Goal: Task Accomplishment & Management: Manage account settings

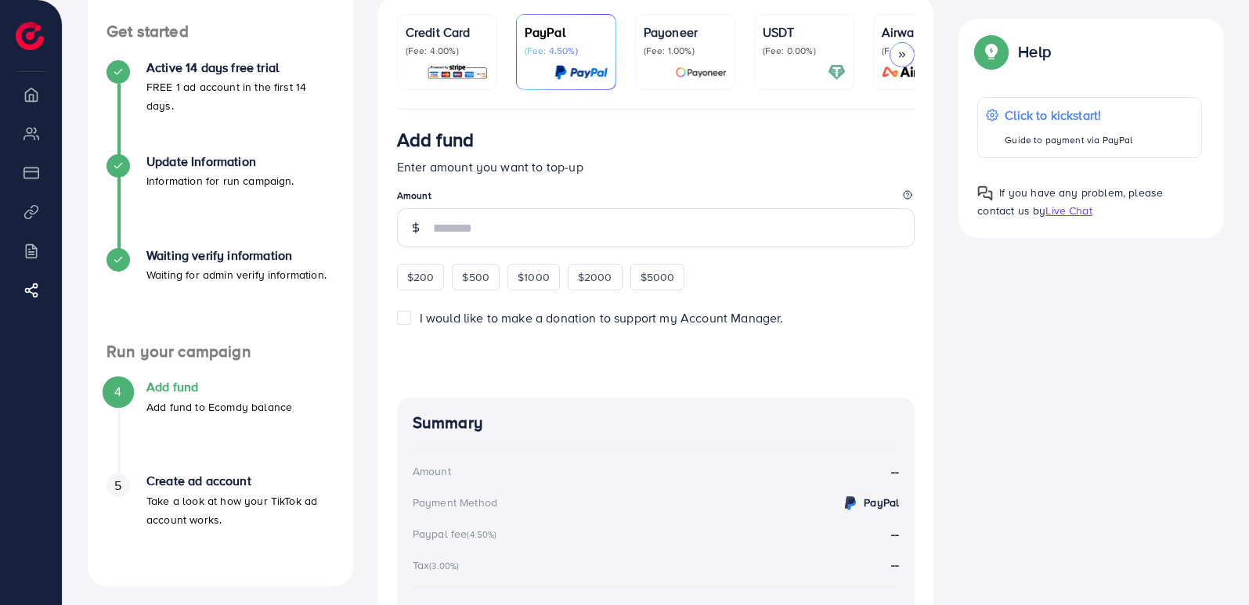
scroll to position [320, 0]
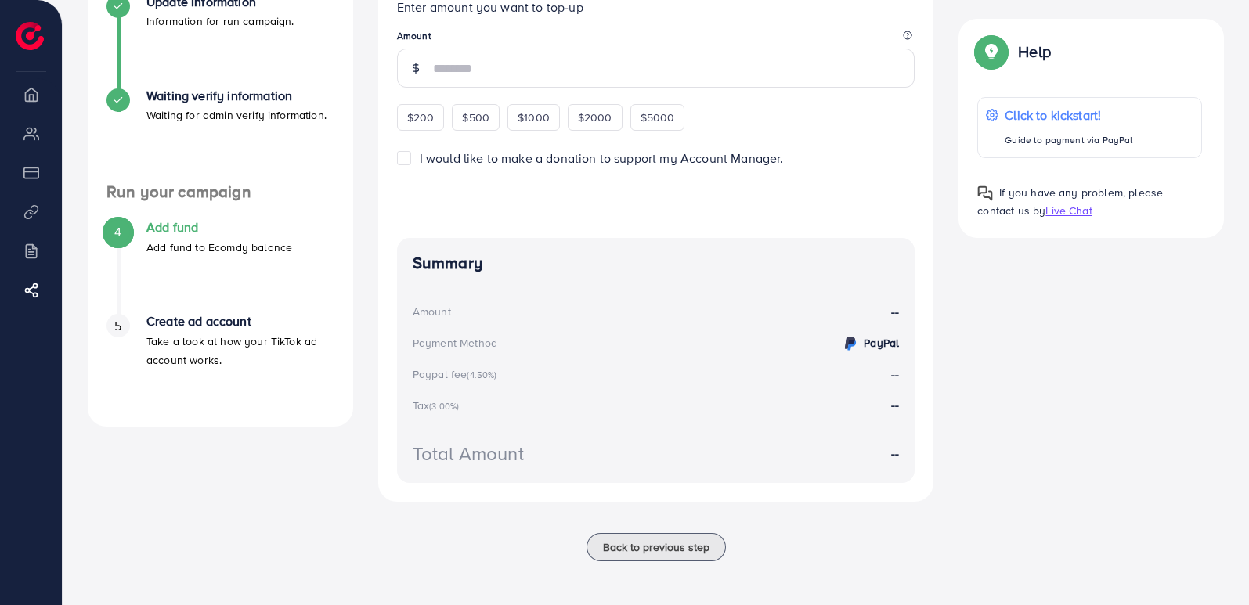
click at [885, 341] on strong "PayPal" at bounding box center [881, 343] width 35 height 16
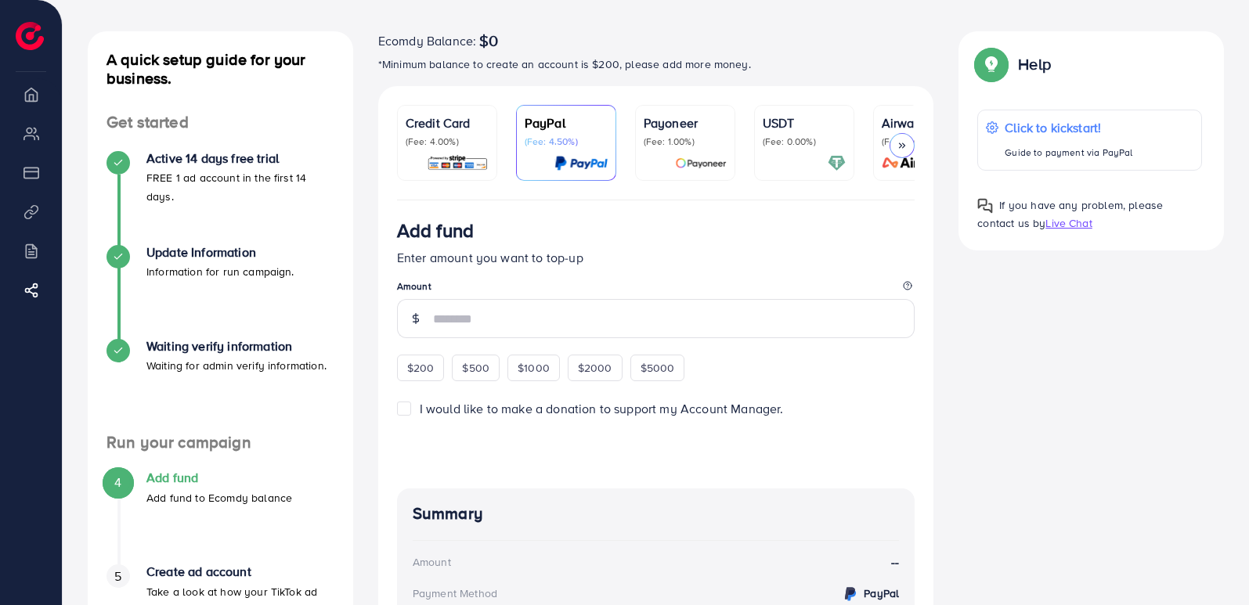
scroll to position [7, 0]
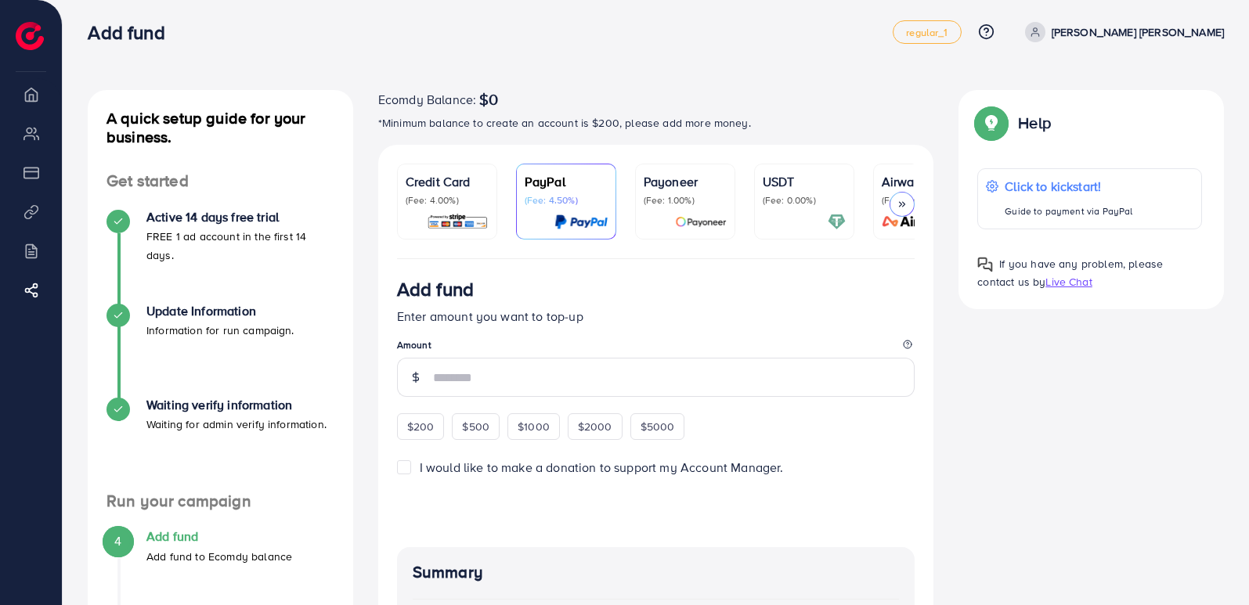
click at [467, 221] on img at bounding box center [458, 222] width 62 height 18
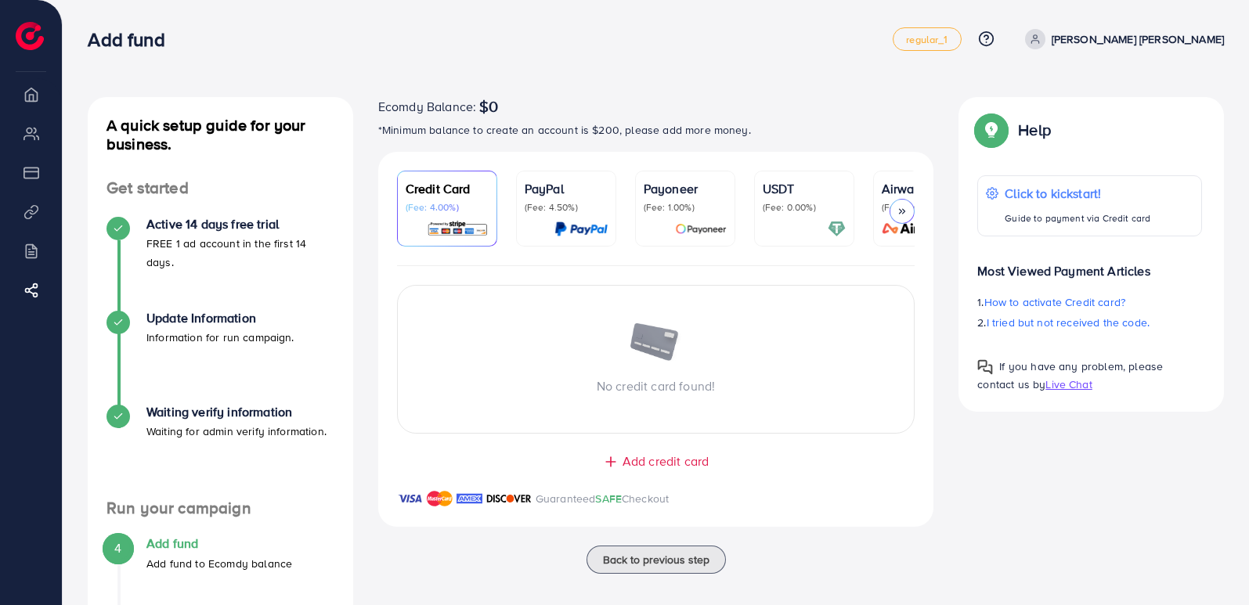
click at [579, 189] on p "PayPal" at bounding box center [566, 188] width 83 height 19
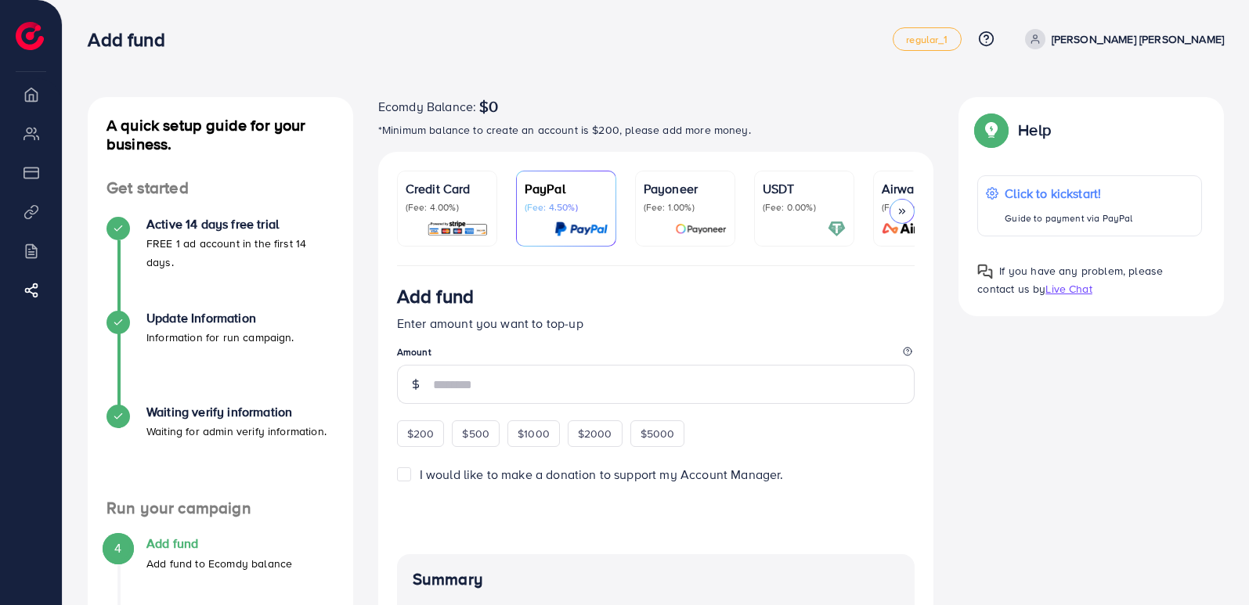
click at [700, 199] on div "Payoneer (Fee: 1.00%)" at bounding box center [685, 196] width 83 height 34
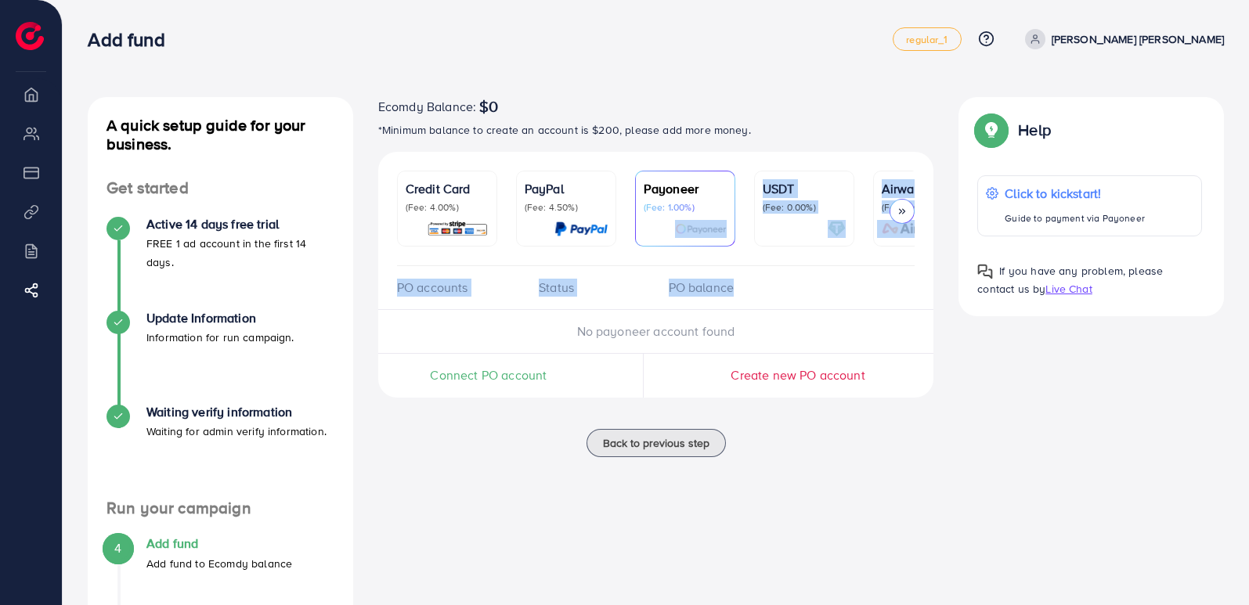
drag, startPoint x: 741, startPoint y: 265, endPoint x: 795, endPoint y: 273, distance: 53.9
click at [795, 273] on div "Credit Card (Fee: 4.00%) PayPal (Fee: 4.50%) Payoneer (Fee: 1.00%) USDT (Fee: 0…" at bounding box center [656, 290] width 556 height 277
click at [795, 273] on div "PO accounts Status PO balance" at bounding box center [656, 288] width 556 height 44
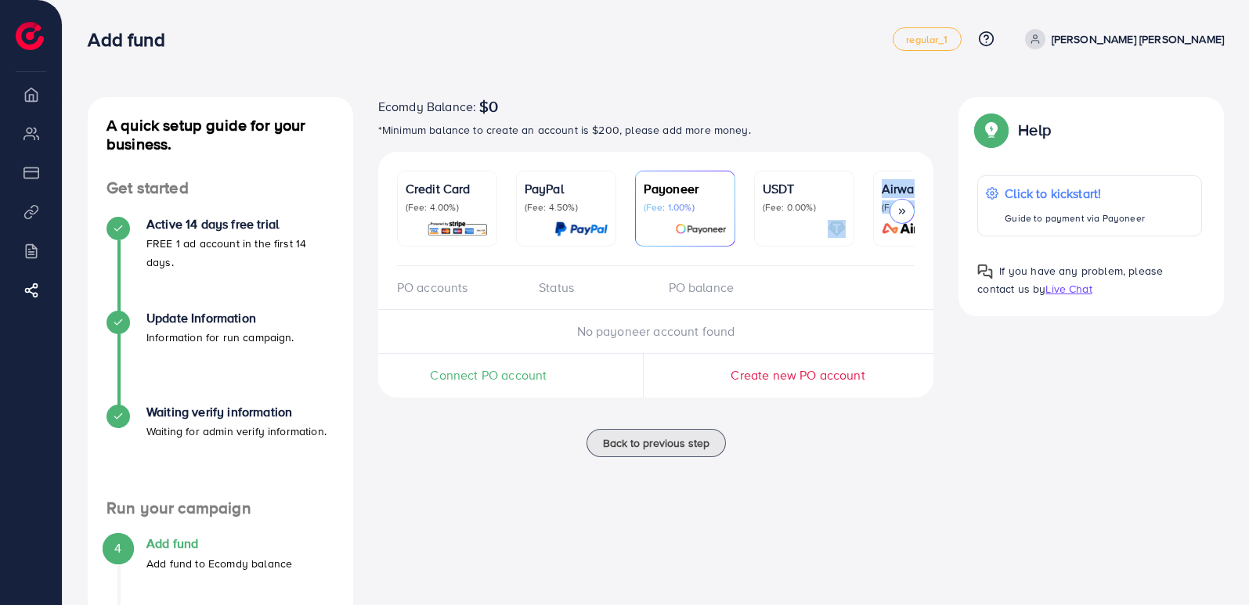
drag, startPoint x: 795, startPoint y: 269, endPoint x: 864, endPoint y: 264, distance: 69.1
click at [864, 264] on ul "Credit Card (Fee: 4.00%) PayPal (Fee: 4.50%) Payoneer (Fee: 1.00%) USDT (Fee: 0…" at bounding box center [656, 219] width 518 height 96
click at [815, 228] on div at bounding box center [804, 229] width 83 height 18
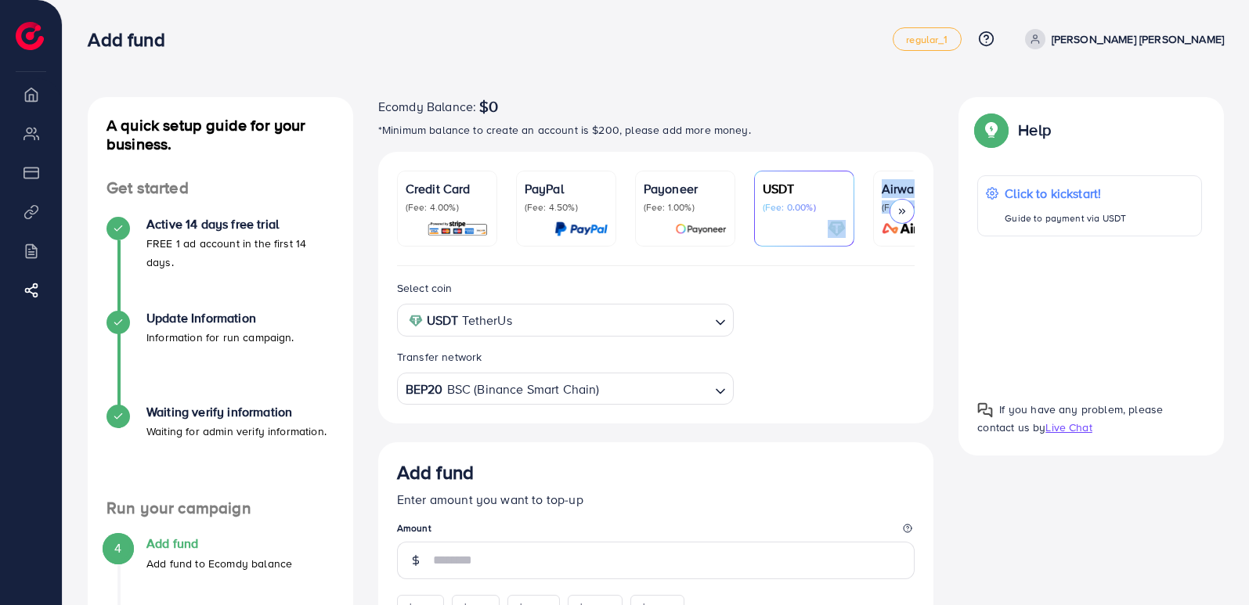
click at [860, 255] on ul "Credit Card (Fee: 4.00%) PayPal (Fee: 4.50%) Payoneer (Fee: 1.00%) USDT (Fee: 0…" at bounding box center [656, 219] width 518 height 96
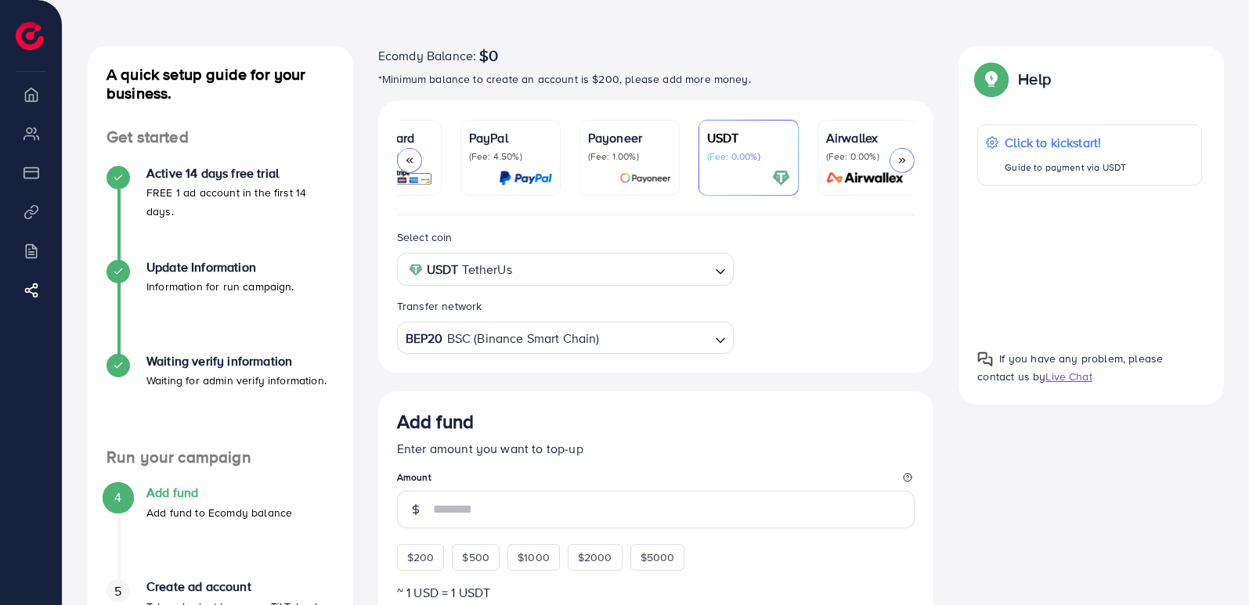
scroll to position [78, 0]
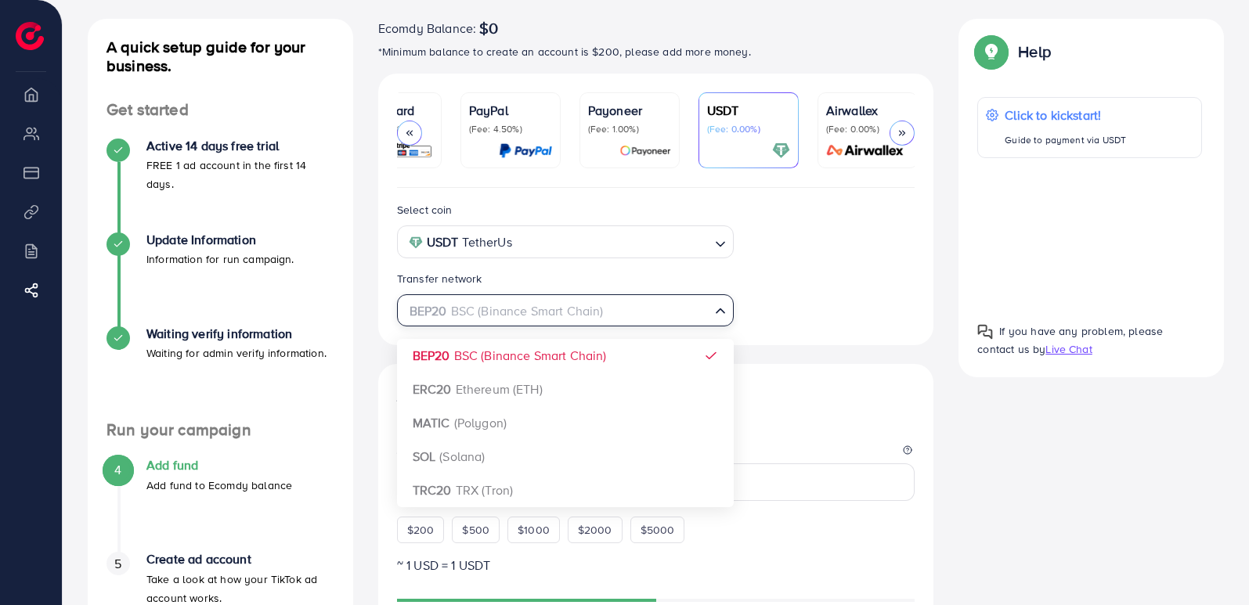
click at [725, 314] on icon "Search for option" at bounding box center [720, 311] width 16 height 16
click at [817, 296] on div "Select coin USDT TetherUs Loading... Transfer network BEP20 BSC (Binance Smart …" at bounding box center [655, 263] width 543 height 126
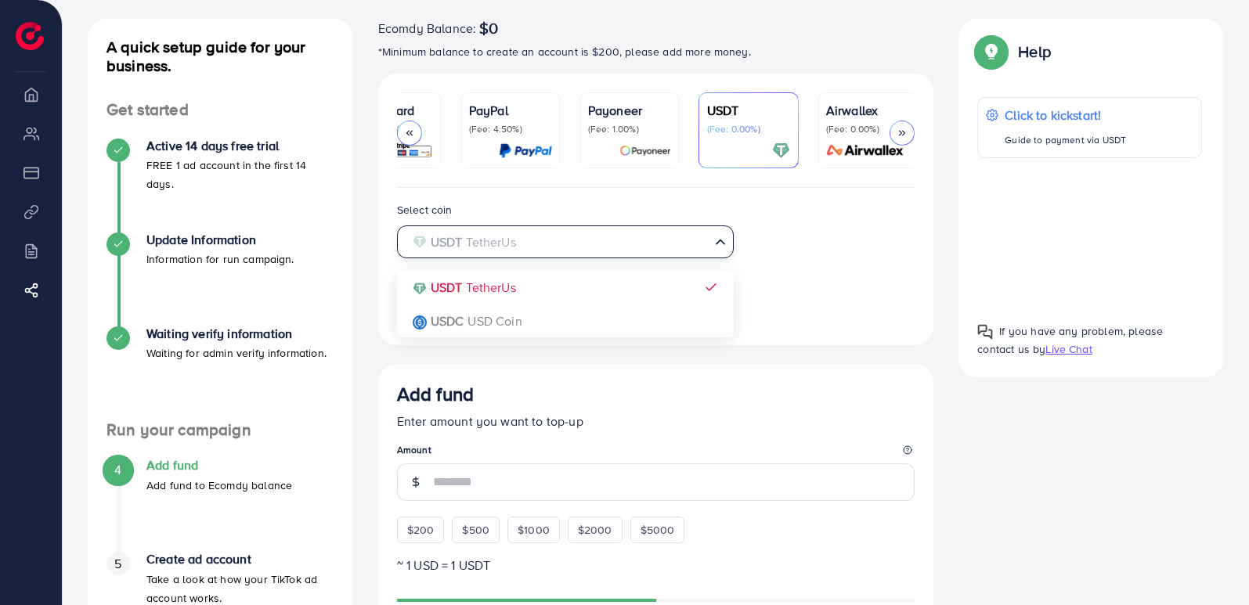
click at [653, 247] on input "Search for option" at bounding box center [556, 242] width 305 height 24
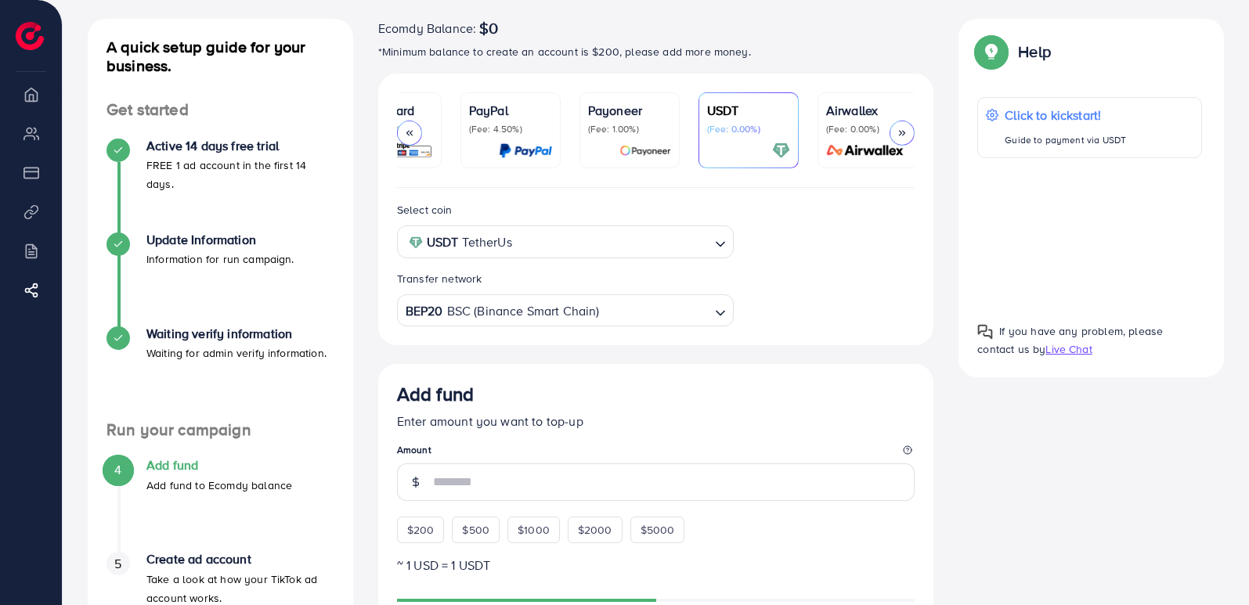
click at [805, 261] on div "Select coin USDT TetherUs Loading... USDT TetherUs USDC USD Coin Transfer netwo…" at bounding box center [655, 263] width 543 height 126
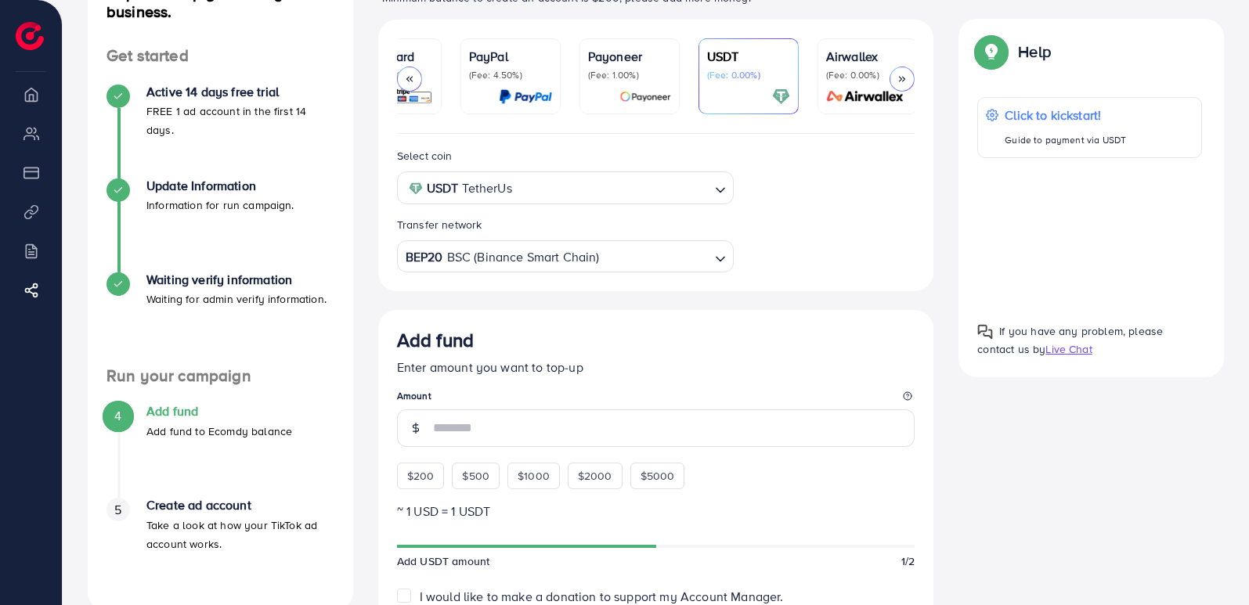
scroll to position [235, 0]
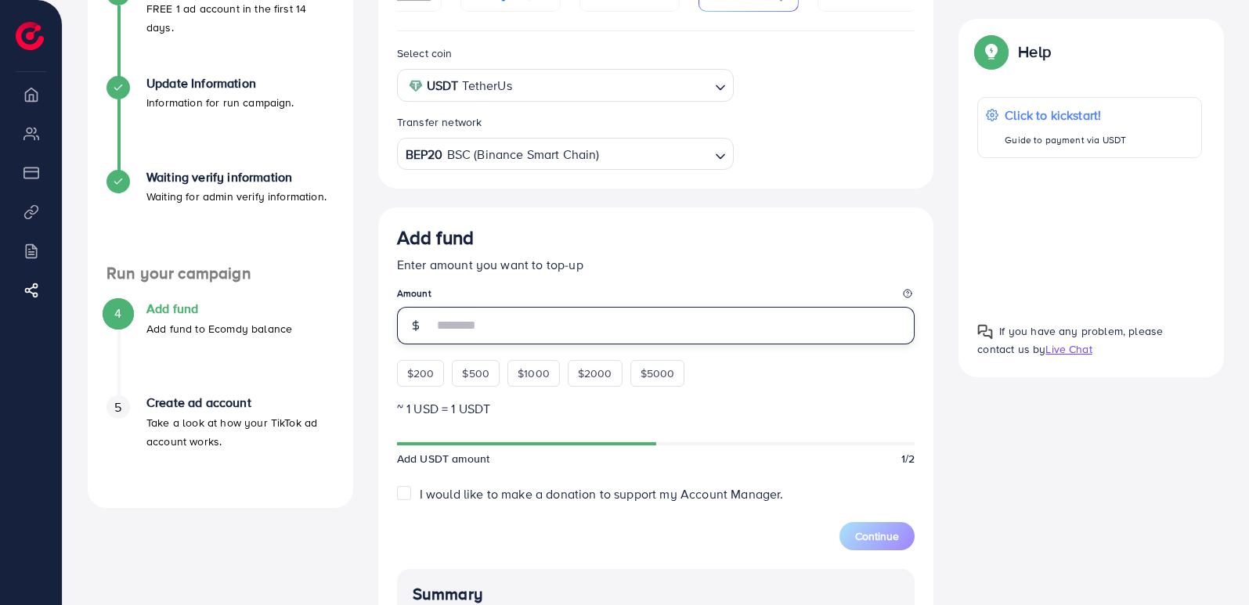
click at [485, 316] on input "number" at bounding box center [674, 326] width 482 height 38
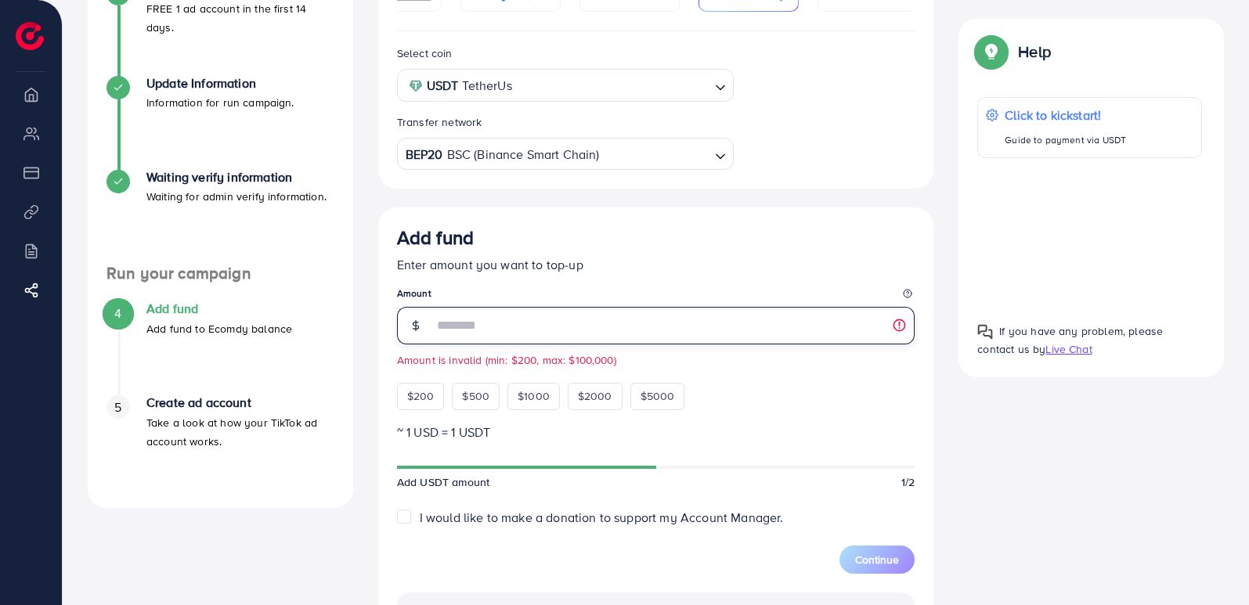
type input "**"
click at [524, 320] on input "**" at bounding box center [674, 326] width 482 height 38
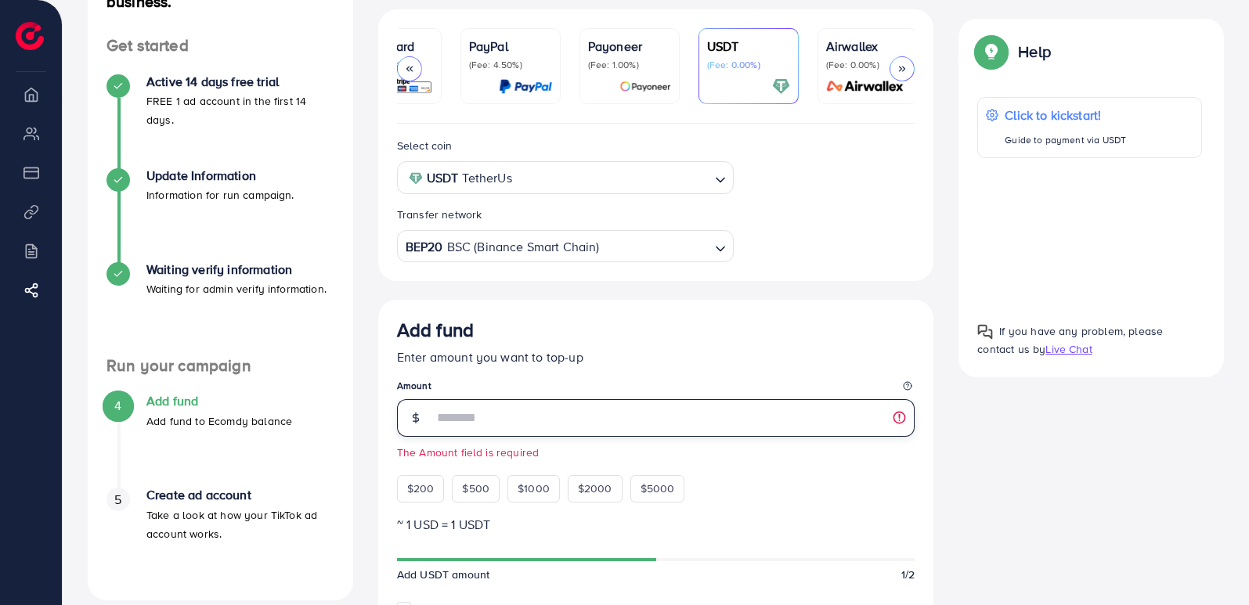
scroll to position [0, 0]
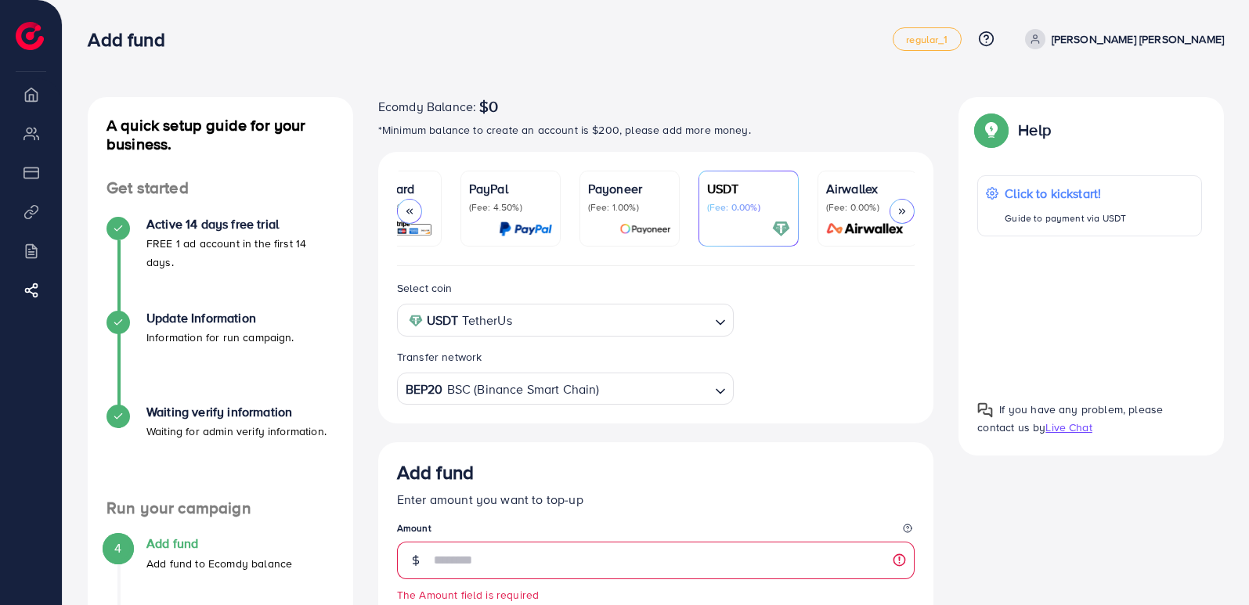
click at [417, 204] on div at bounding box center [409, 211] width 25 height 25
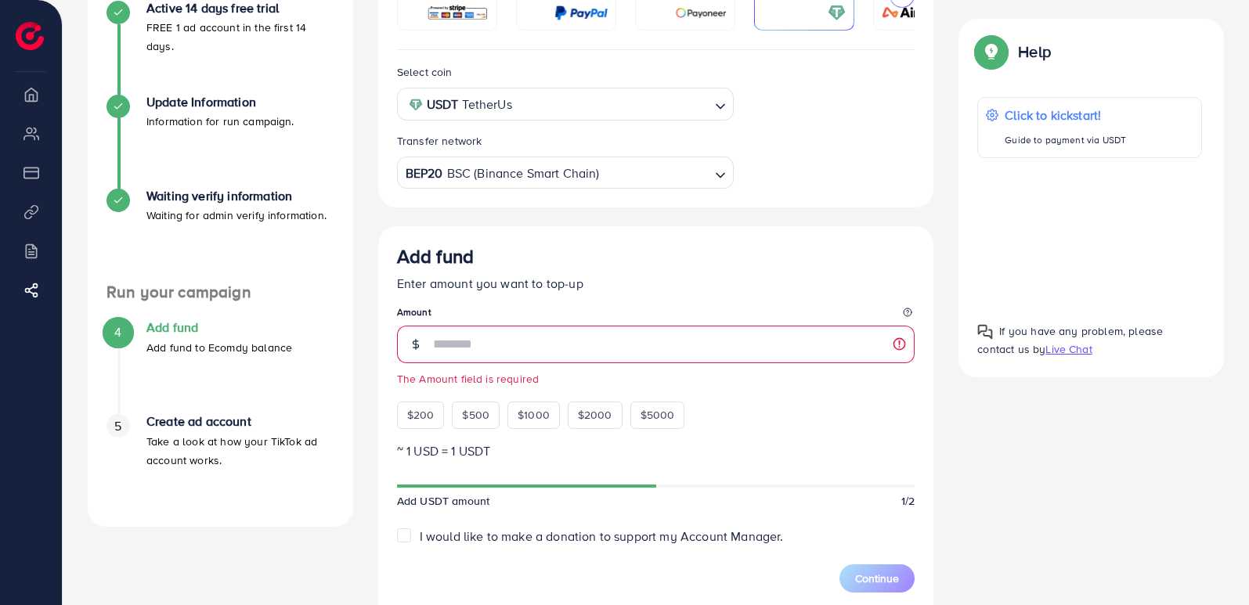
scroll to position [235, 0]
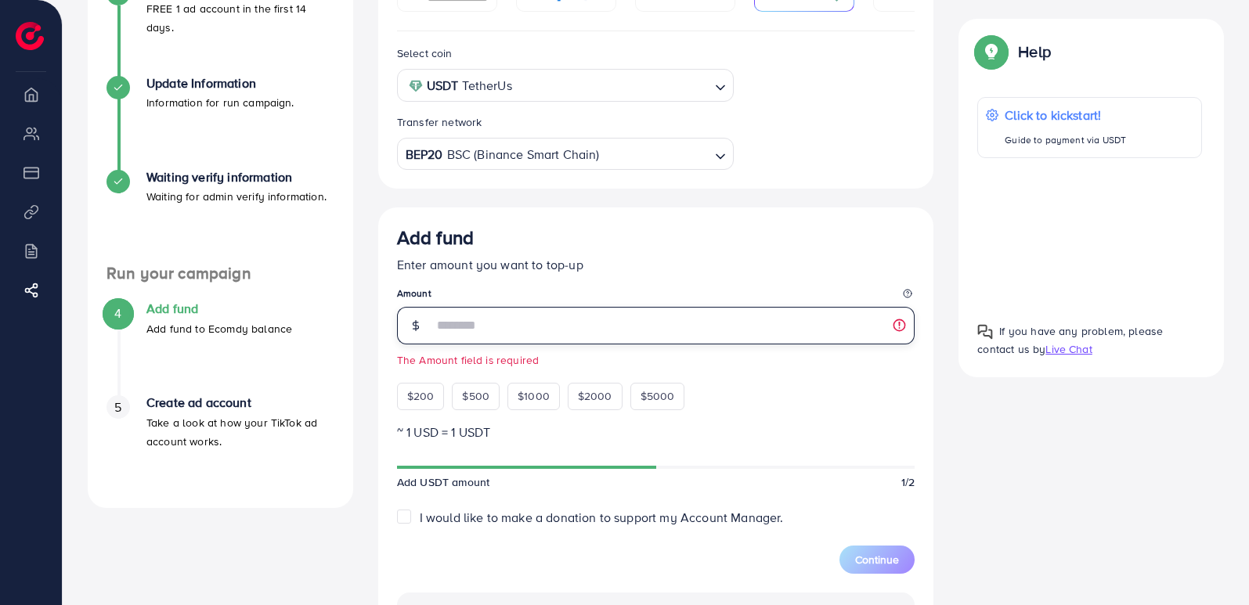
click at [535, 322] on input "number" at bounding box center [674, 326] width 482 height 38
click at [900, 330] on input "number" at bounding box center [674, 326] width 482 height 38
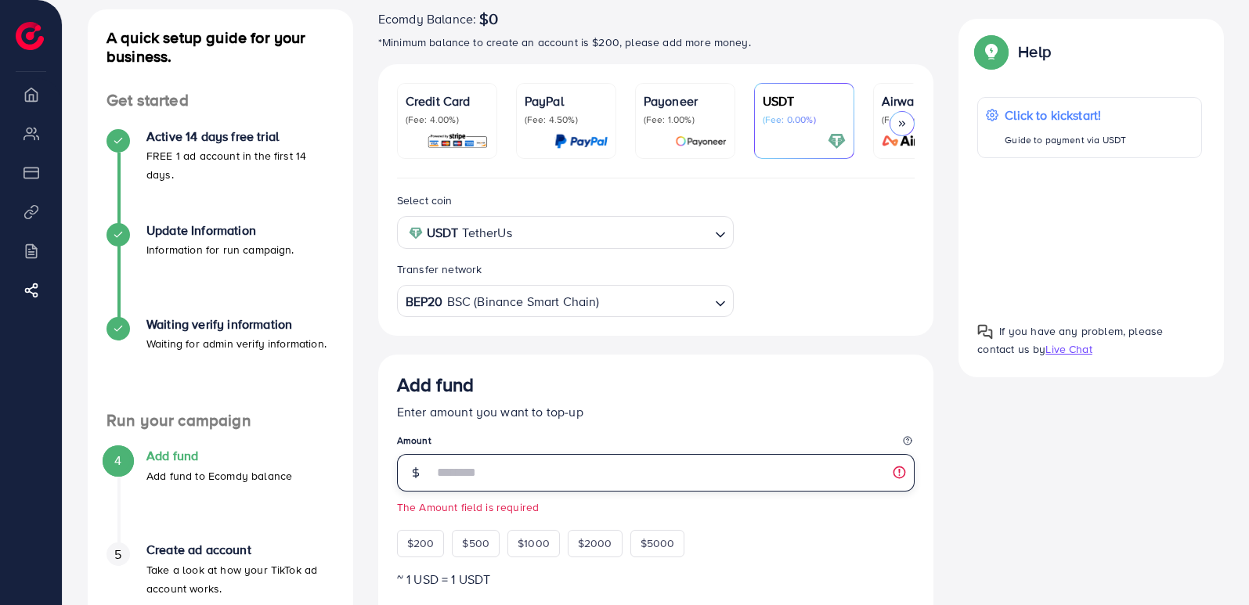
scroll to position [0, 0]
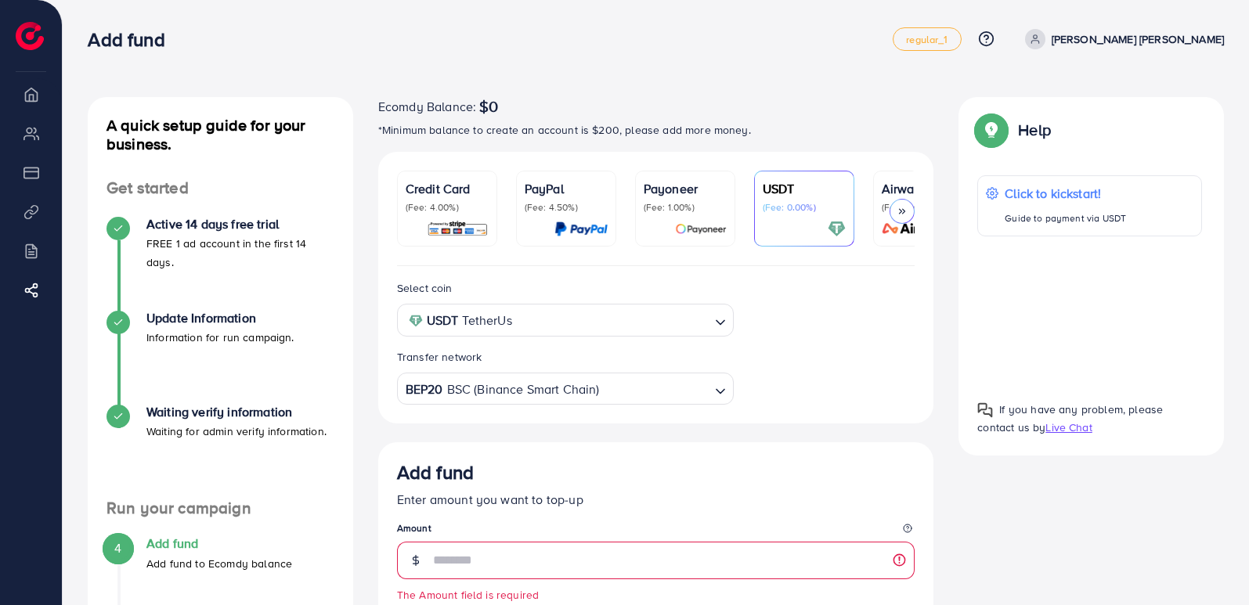
click at [429, 207] on p "(Fee: 4.00%)" at bounding box center [447, 207] width 83 height 13
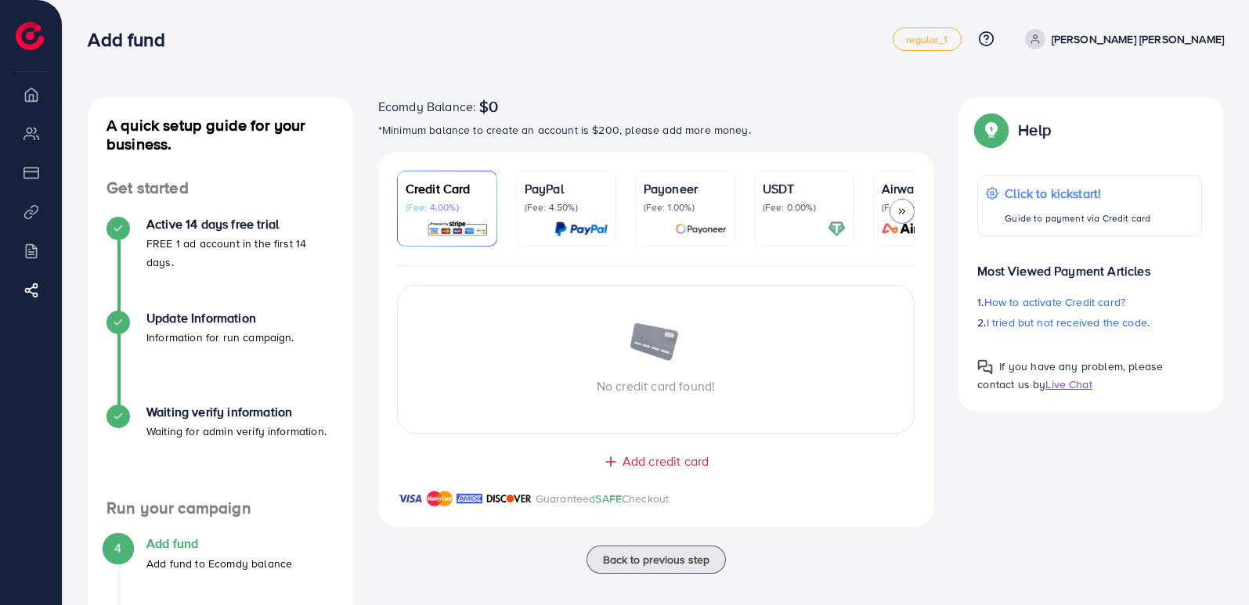
click at [544, 202] on p "(Fee: 4.50%)" at bounding box center [566, 207] width 83 height 13
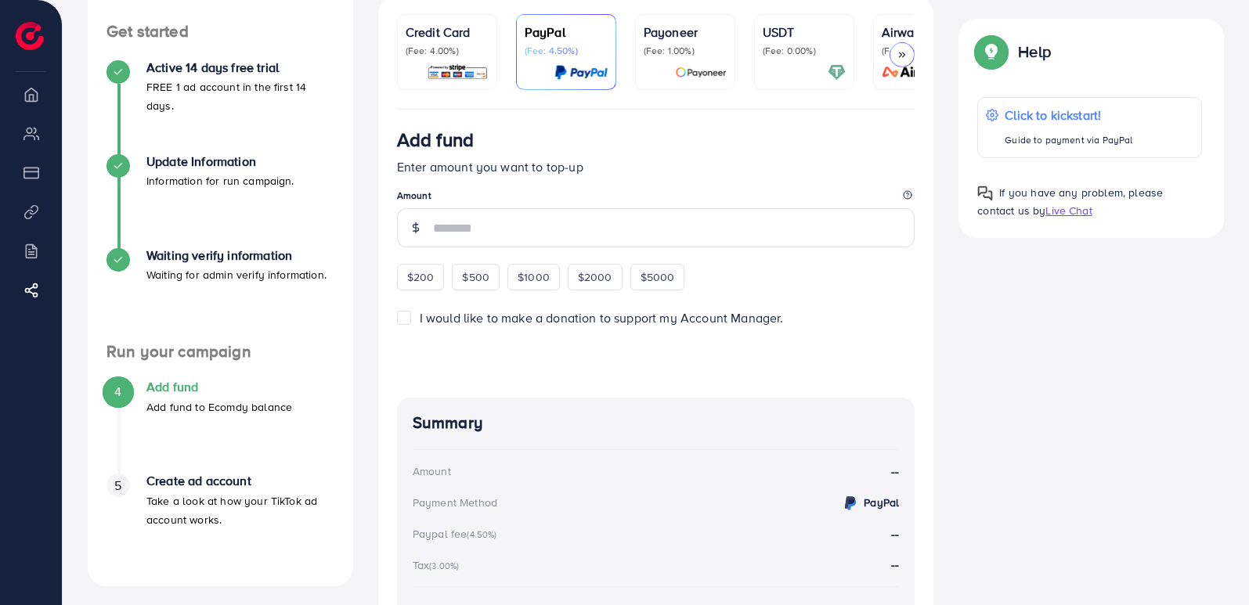
scroll to position [78, 0]
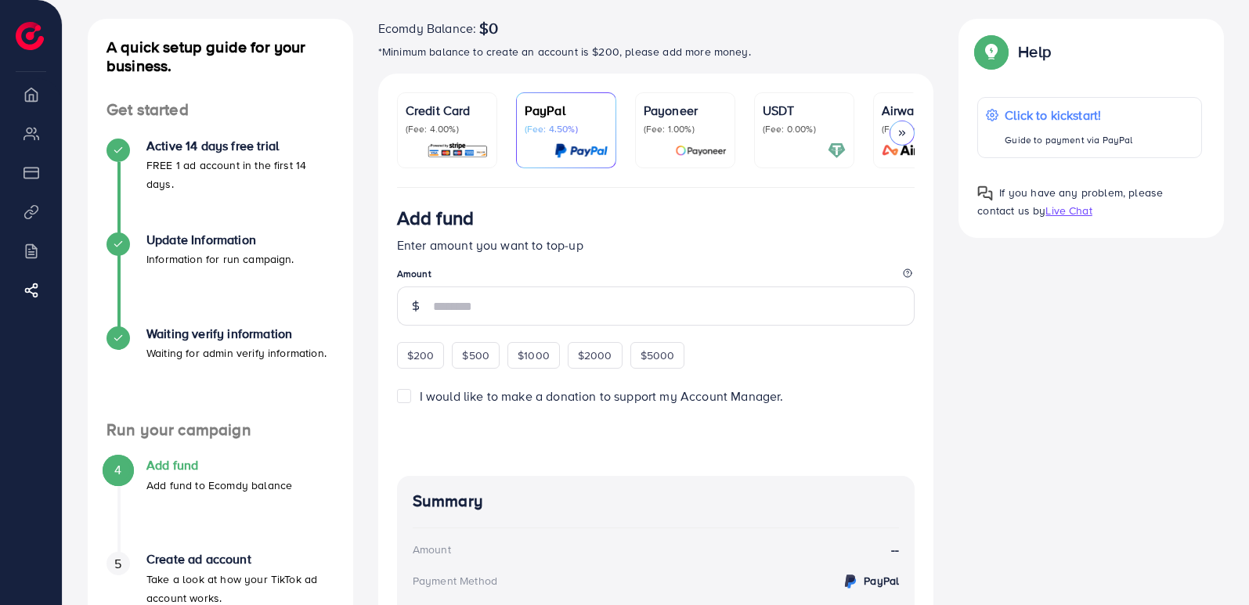
click at [696, 124] on p "(Fee: 1.00%)" at bounding box center [685, 129] width 83 height 13
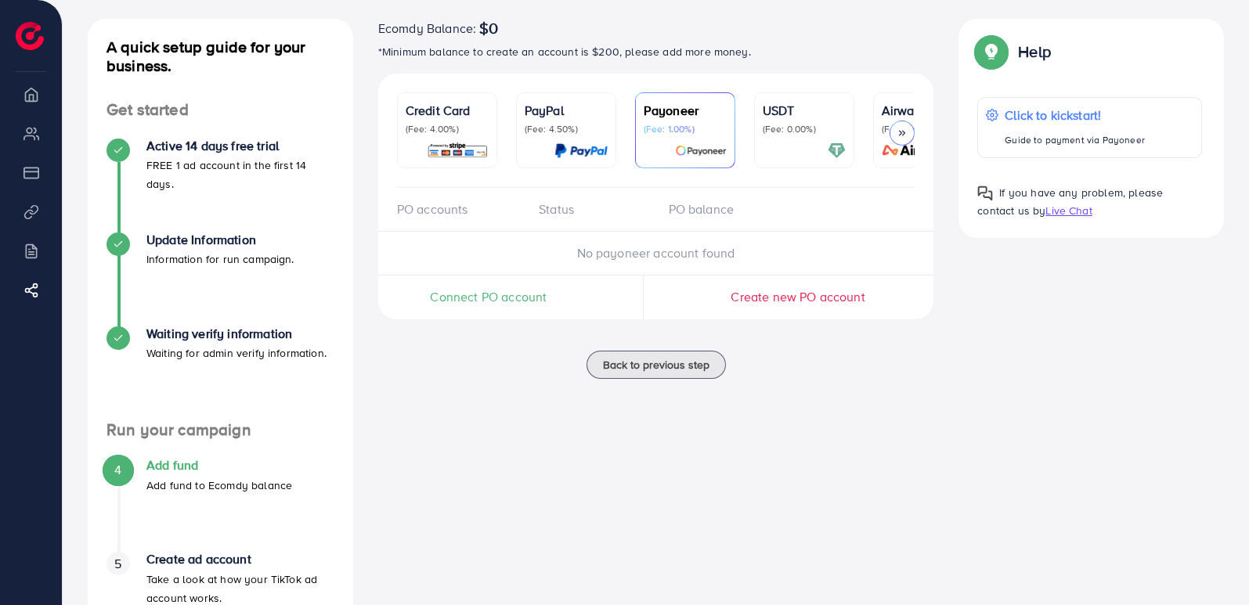
click at [882, 103] on p "Airwallex" at bounding box center [923, 110] width 83 height 19
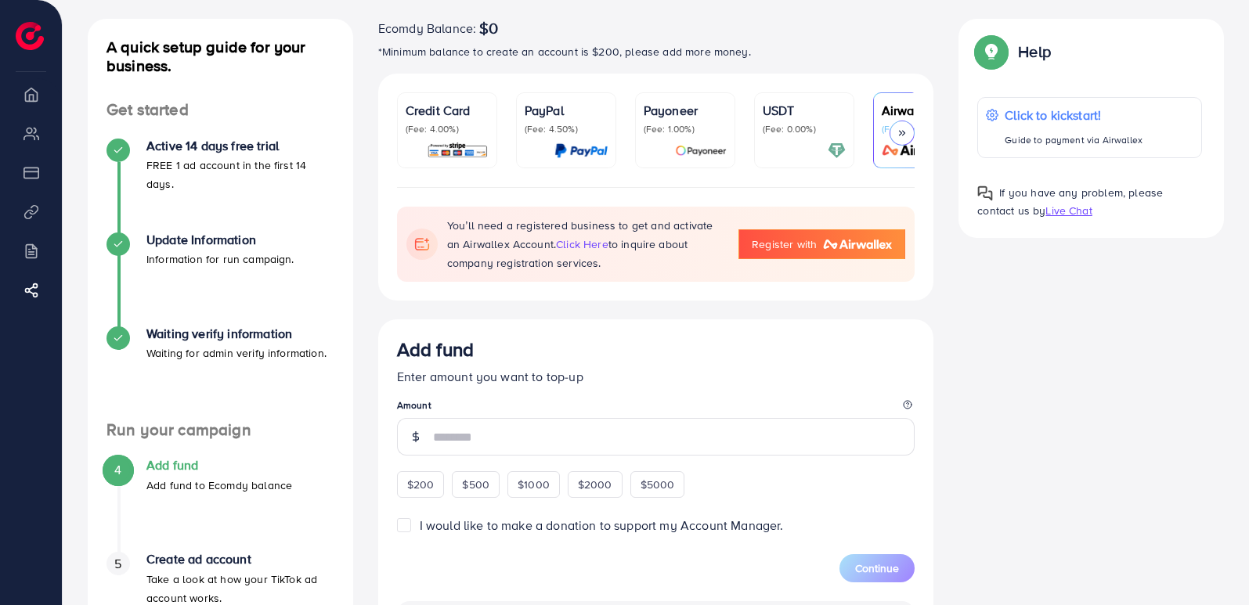
click at [445, 130] on p "(Fee: 4.00%)" at bounding box center [447, 129] width 83 height 13
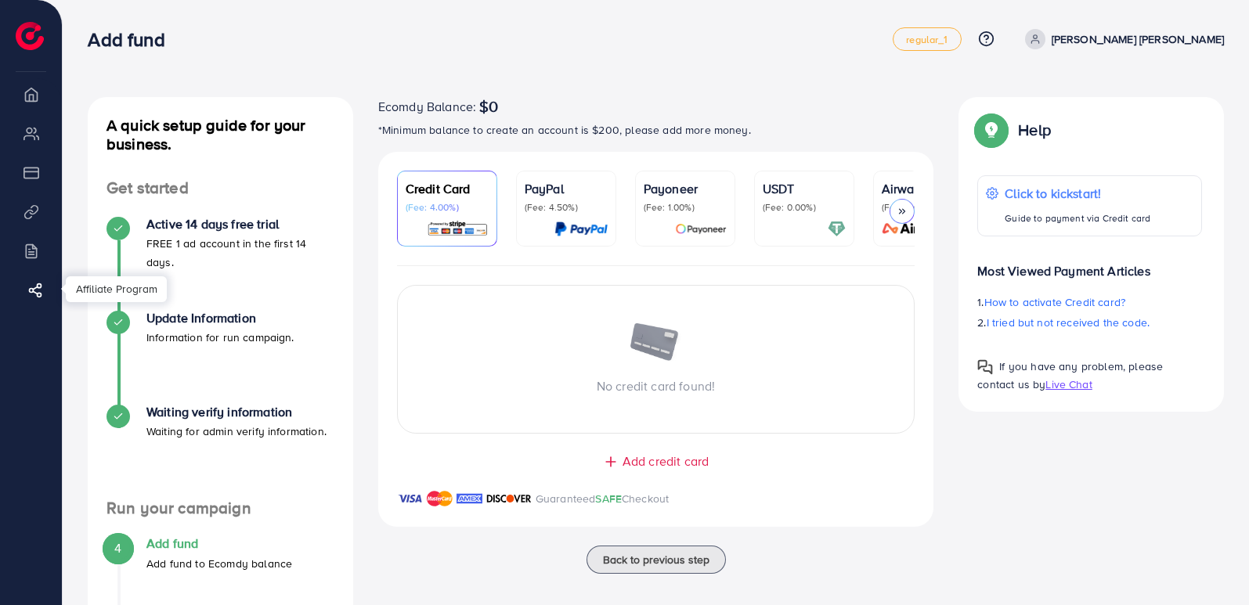
click at [32, 295] on icon at bounding box center [35, 291] width 16 height 16
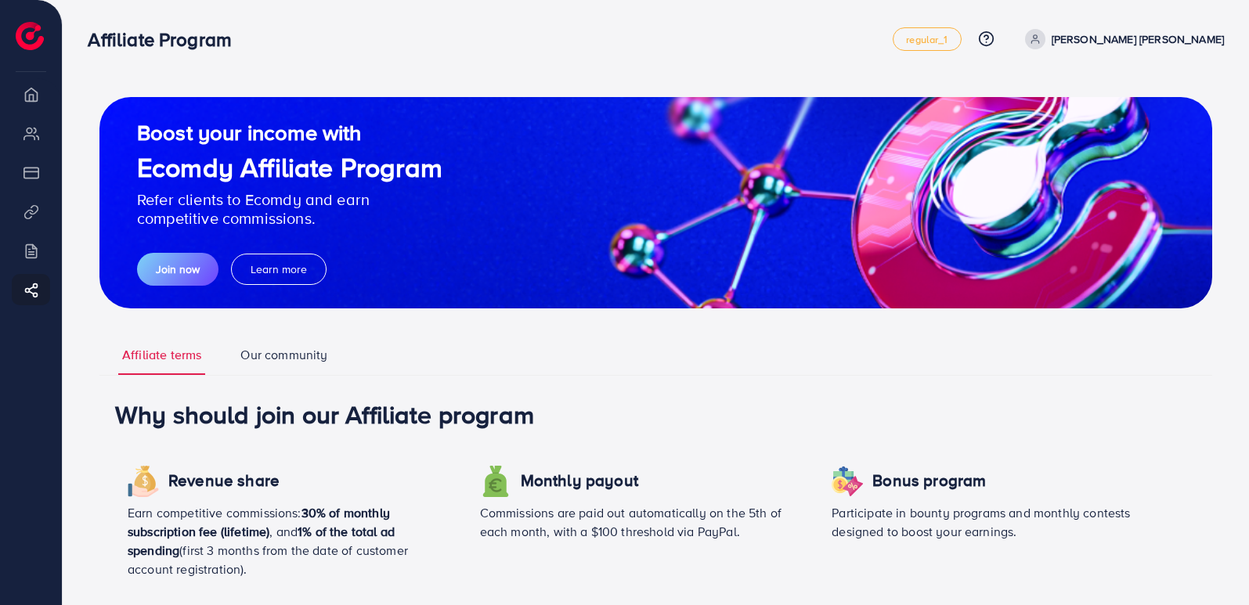
click at [25, 34] on img at bounding box center [30, 36] width 28 height 28
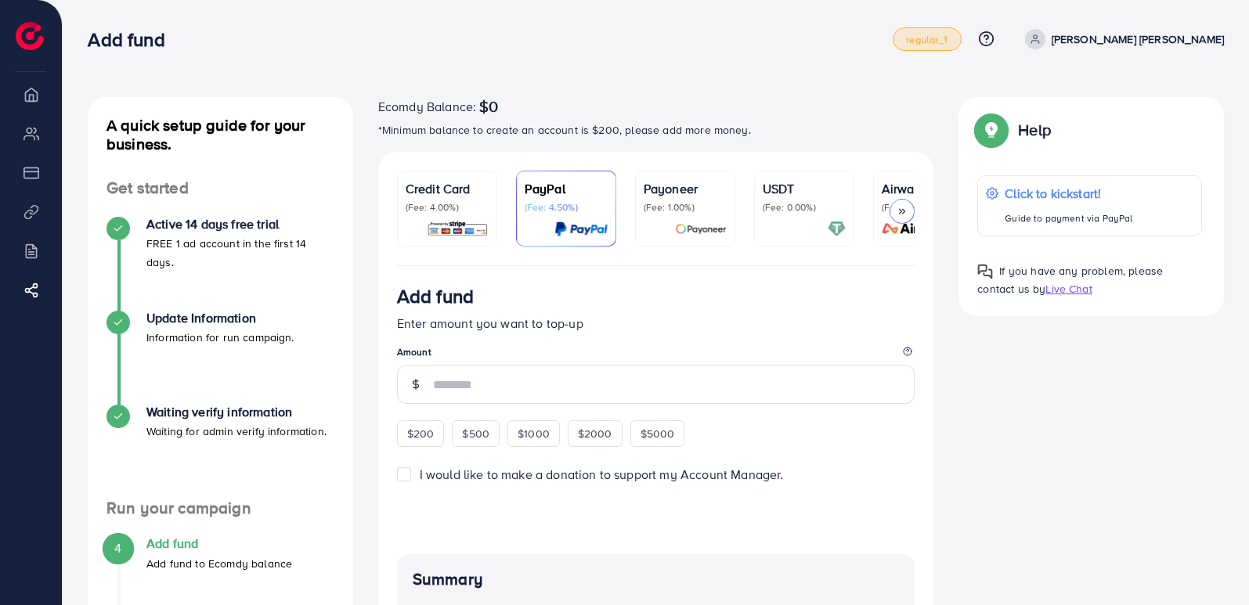
click at [947, 40] on span "regular_1" at bounding box center [926, 39] width 41 height 10
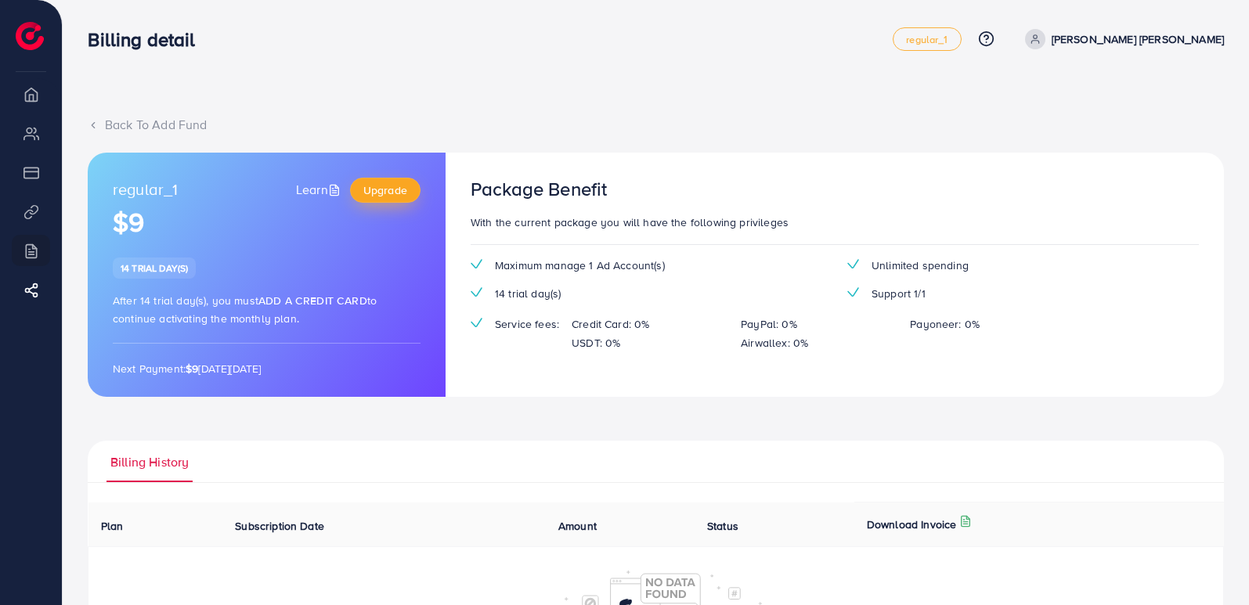
click at [391, 190] on span "Upgrade" at bounding box center [385, 190] width 44 height 16
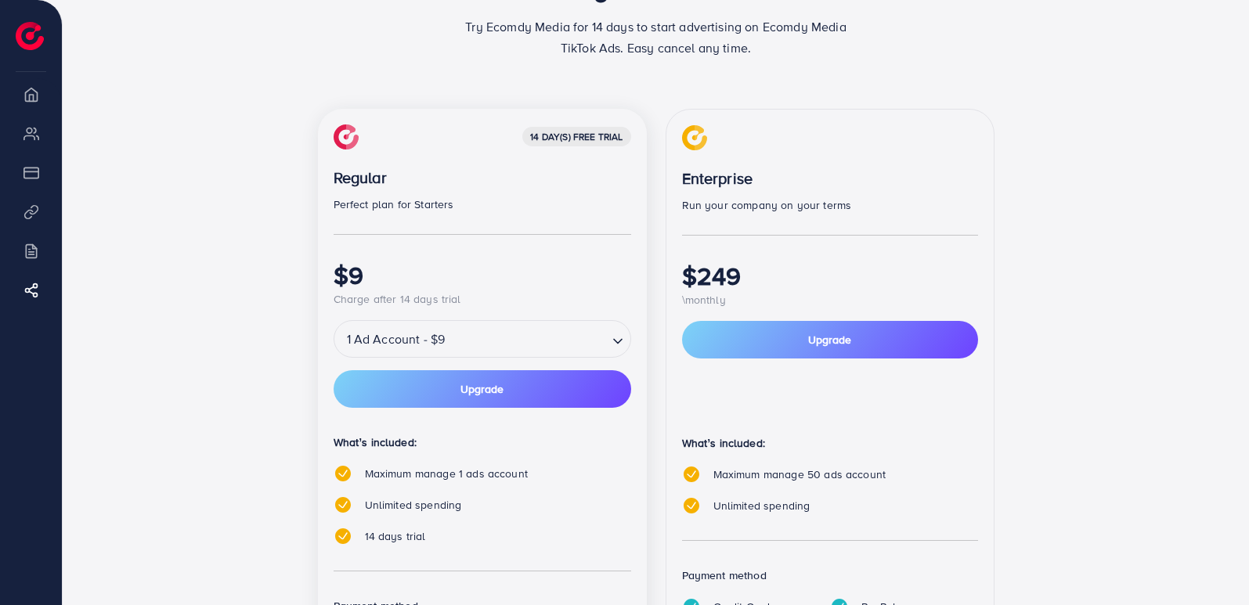
scroll to position [235, 0]
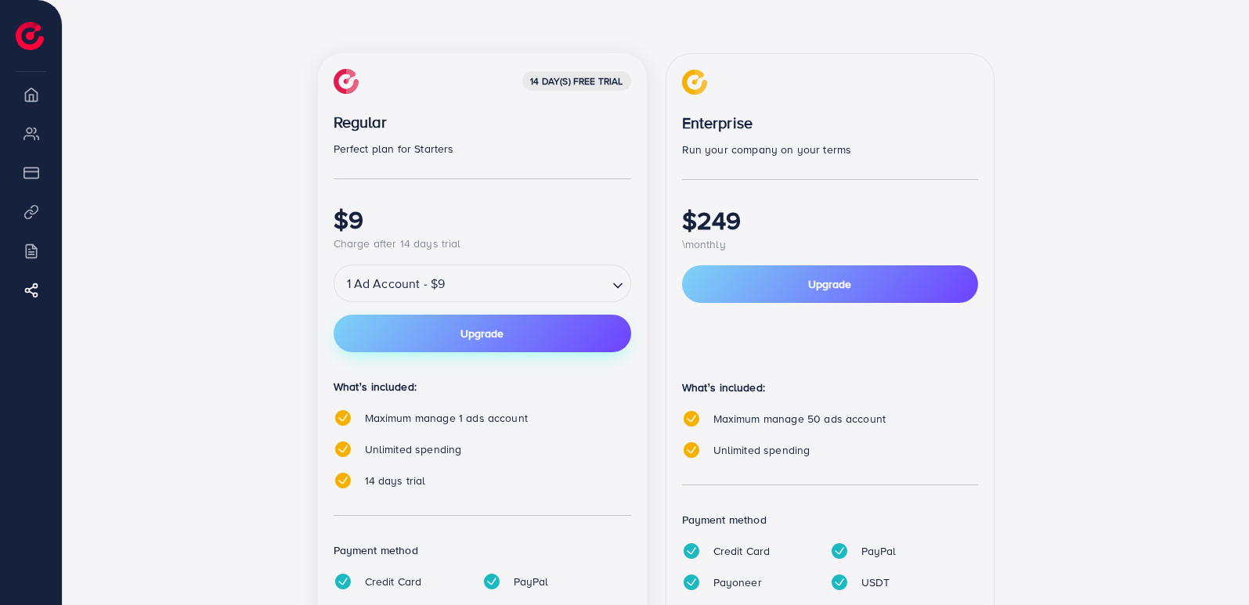
click at [564, 341] on button "Upgrade" at bounding box center [483, 334] width 298 height 38
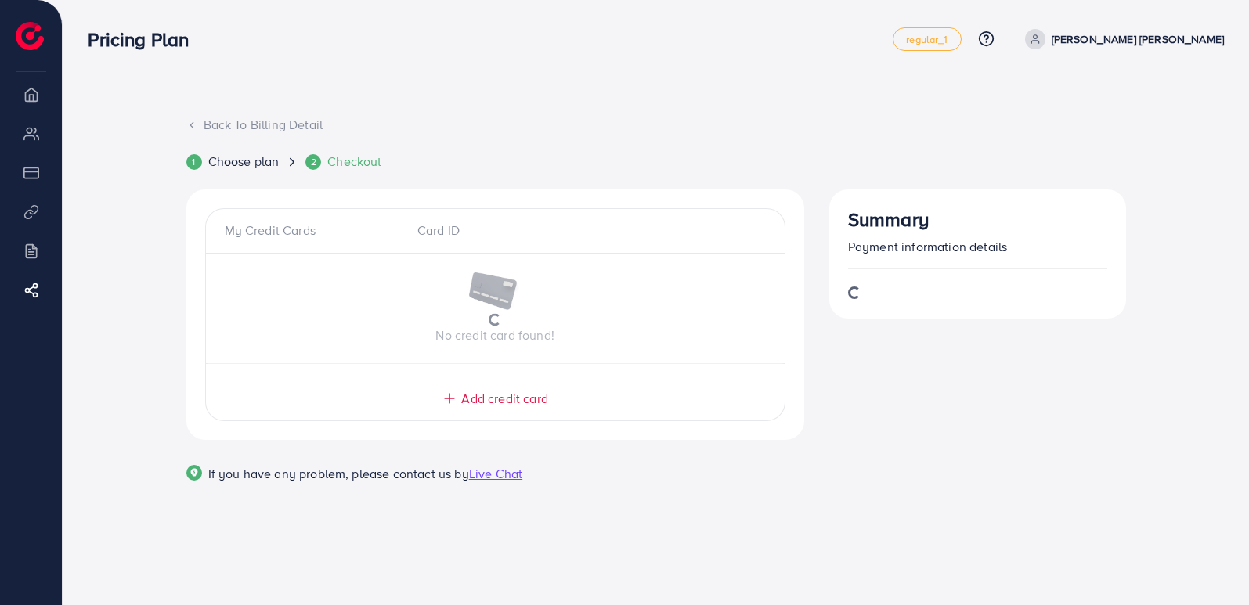
scroll to position [0, 0]
